Goal: Information Seeking & Learning: Learn about a topic

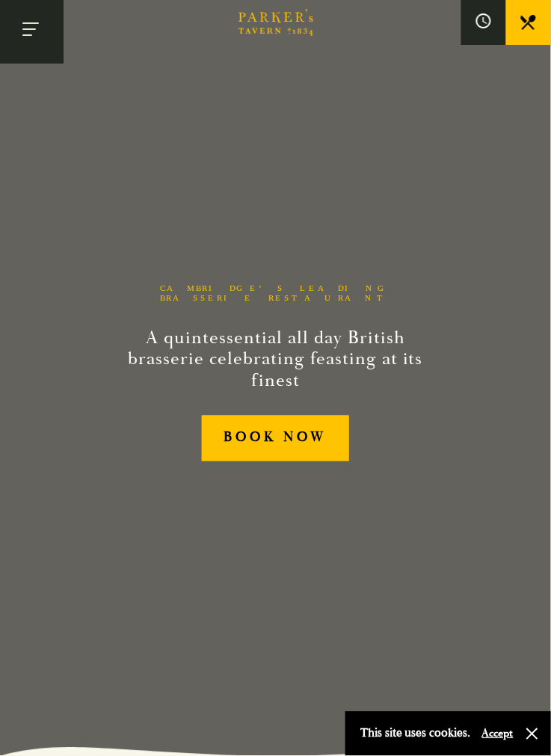
click at [28, 22] on button "Toggle navigation" at bounding box center [32, 32] width 64 height 64
click at [31, 39] on button "Toggle navigation" at bounding box center [32, 32] width 64 height 64
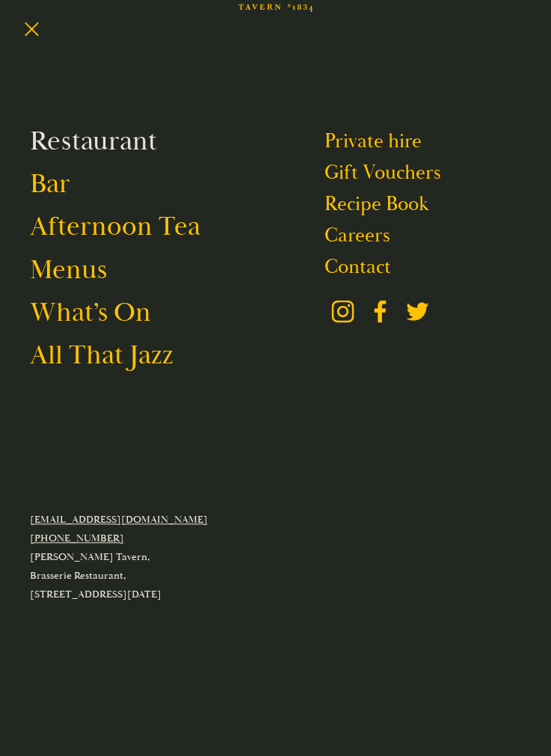
click at [41, 139] on link "Restaurant" at bounding box center [93, 141] width 127 height 34
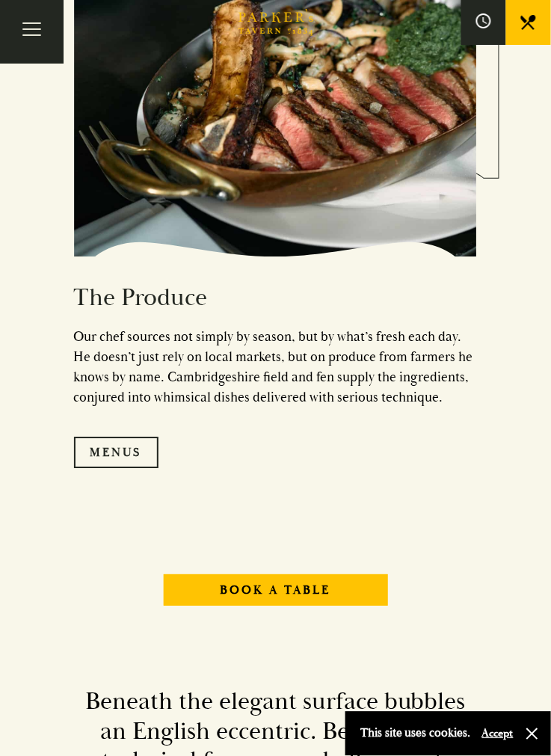
scroll to position [1946, 0]
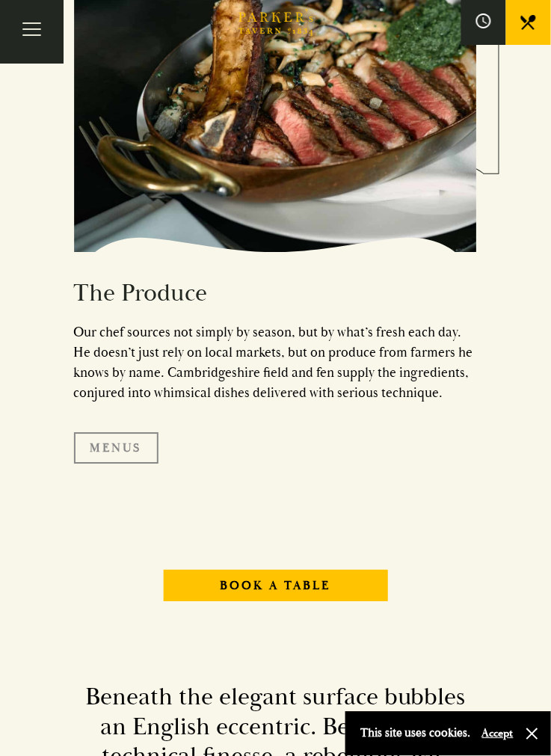
click at [99, 464] on link "Menus" at bounding box center [116, 448] width 84 height 31
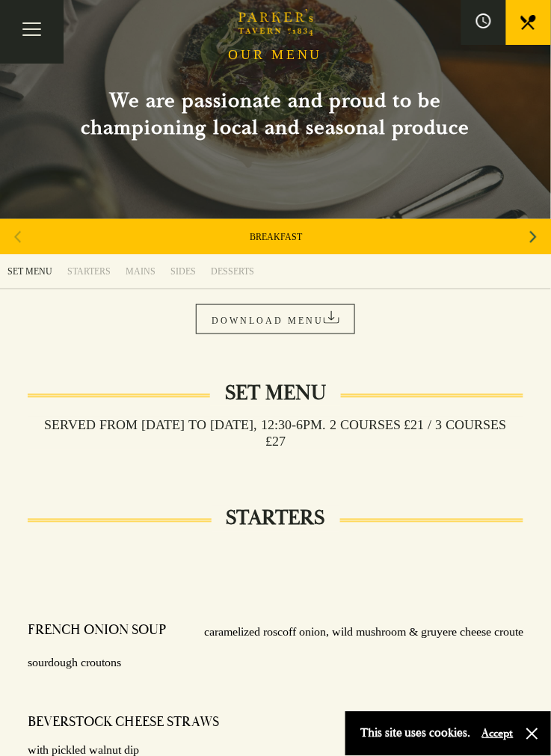
click at [81, 257] on link "STARTERS" at bounding box center [89, 271] width 58 height 34
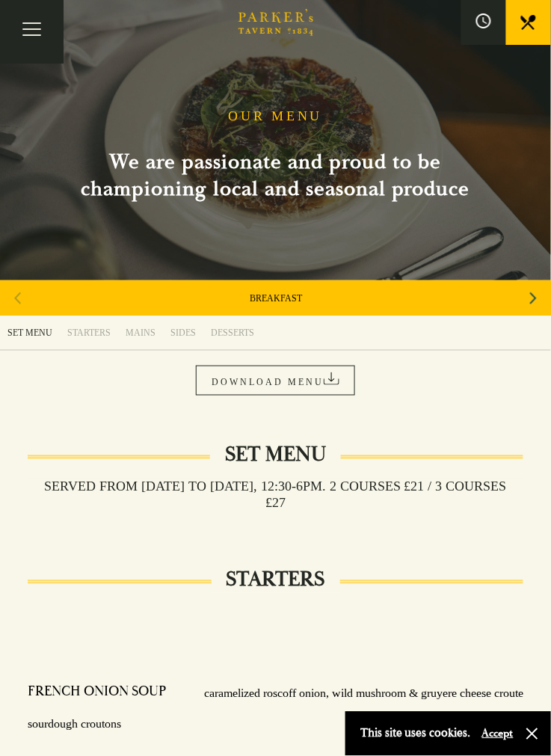
click at [96, 324] on link "STARTERS" at bounding box center [89, 332] width 58 height 34
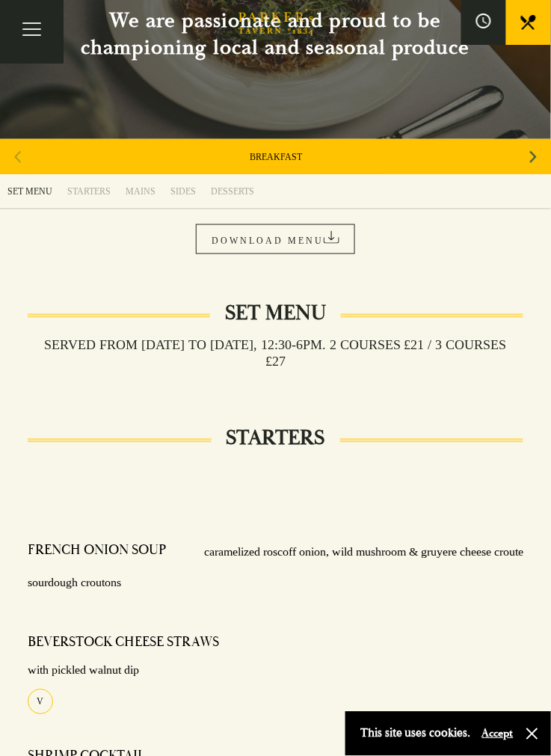
scroll to position [138, 0]
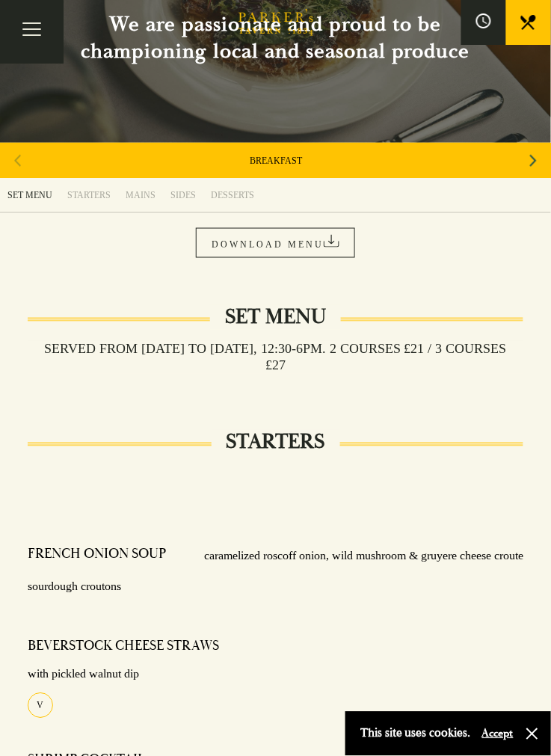
click at [532, 146] on icon "Next slide" at bounding box center [533, 160] width 7 height 33
click at [534, 153] on icon "Next slide" at bounding box center [533, 160] width 7 height 33
click at [542, 152] on div "Next slide" at bounding box center [533, 160] width 20 height 33
click at [539, 151] on div "Next slide" at bounding box center [533, 160] width 20 height 33
click at [533, 156] on icon "Next slide" at bounding box center [533, 161] width 7 height 12
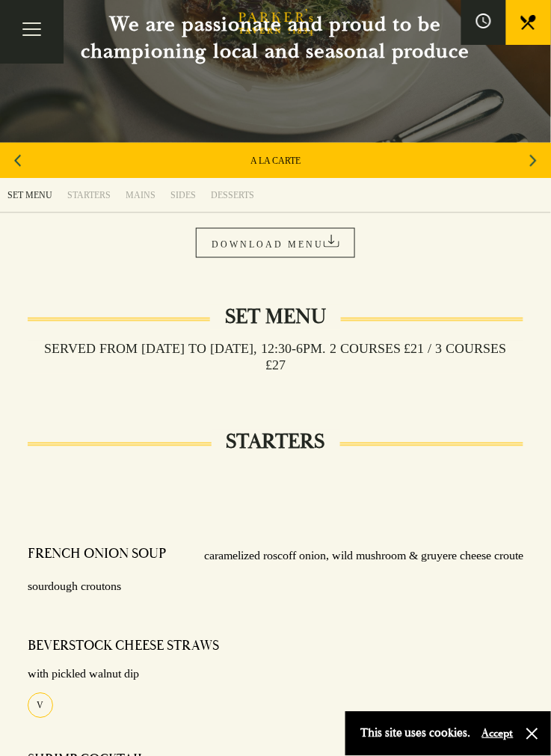
click at [534, 156] on icon "Next slide" at bounding box center [533, 160] width 7 height 33
click at [24, 150] on div "Previous slide" at bounding box center [17, 160] width 20 height 33
click at [87, 198] on link "STARTERS" at bounding box center [89, 195] width 58 height 34
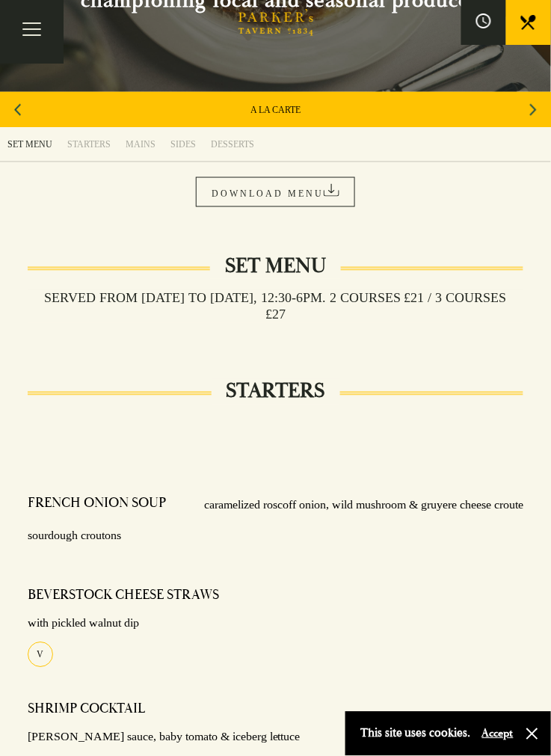
scroll to position [0, 0]
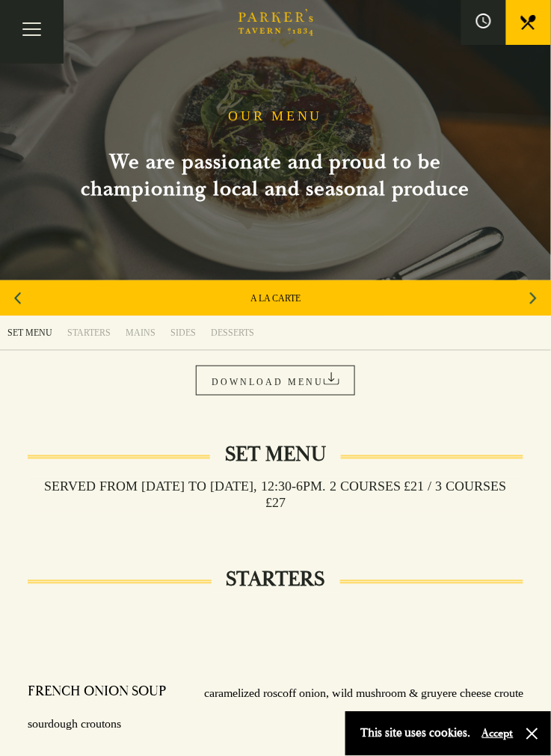
click at [294, 295] on link "A LA CARTE" at bounding box center [276, 298] width 50 height 12
